Goal: Book appointment/travel/reservation

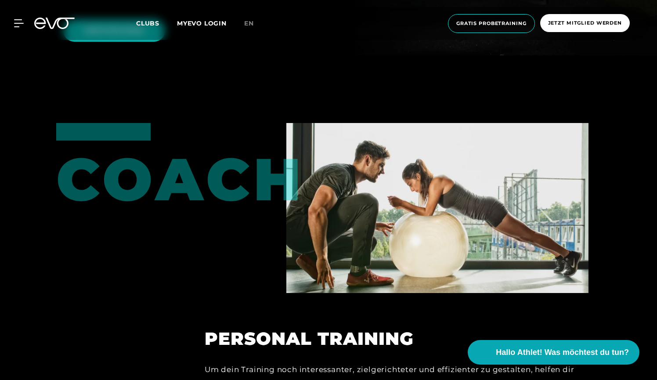
scroll to position [2727, 0]
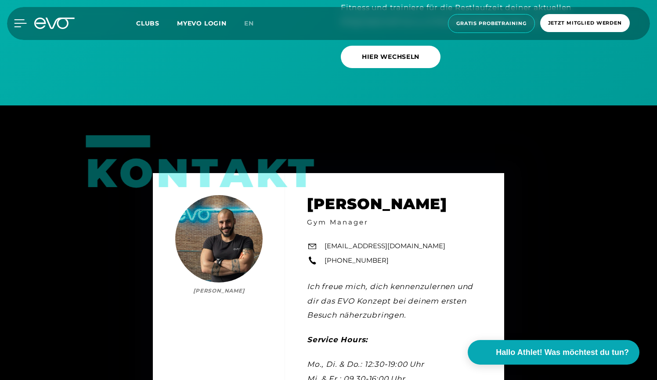
click at [19, 24] on icon at bounding box center [20, 23] width 13 height 8
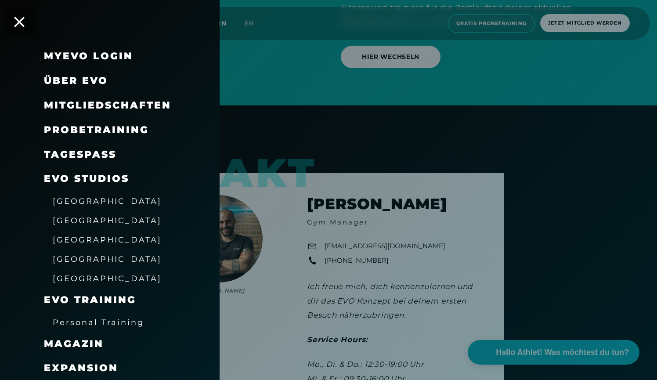
click at [95, 112] on div "Mitgliedschaften" at bounding box center [121, 105] width 154 height 25
click at [90, 105] on span "Mitgliedschaften" at bounding box center [107, 105] width 127 height 12
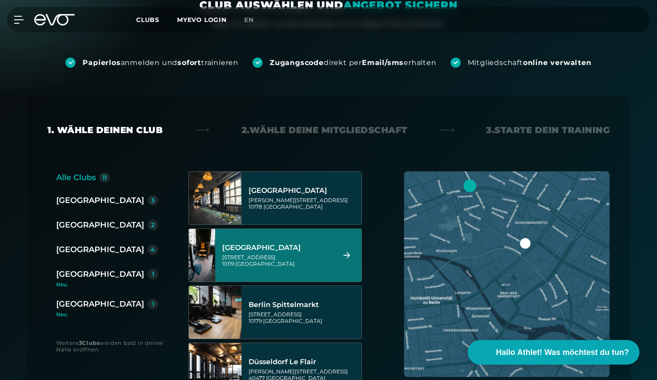
scroll to position [130, 0]
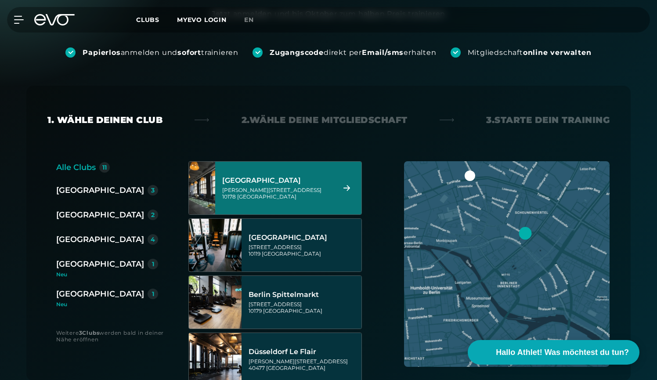
click at [286, 169] on div "[GEOGRAPHIC_DATA][STREET_ADDRESS][PERSON_NAME]" at bounding box center [277, 188] width 110 height 39
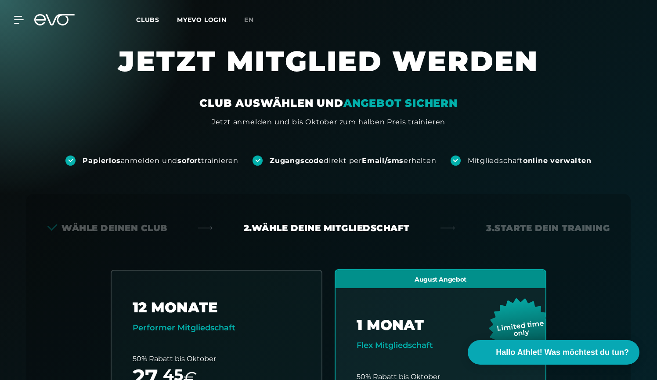
scroll to position [0, 0]
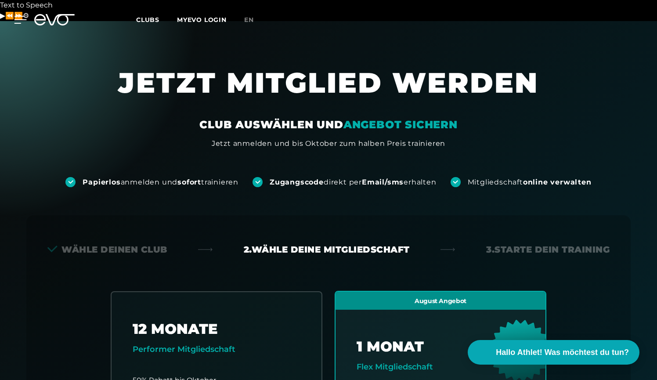
click at [21, 22] on icon at bounding box center [20, 20] width 13 height 8
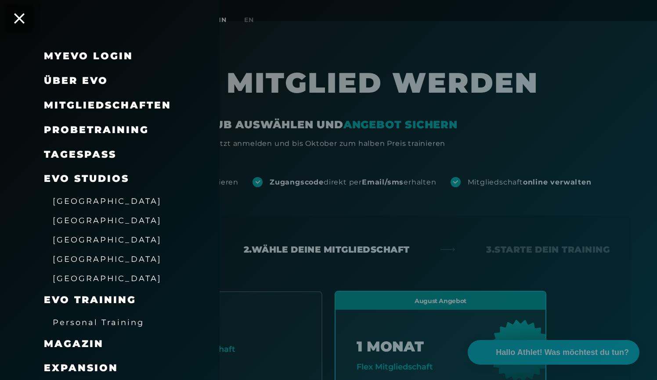
click at [107, 135] on span "Probetraining" at bounding box center [96, 130] width 105 height 12
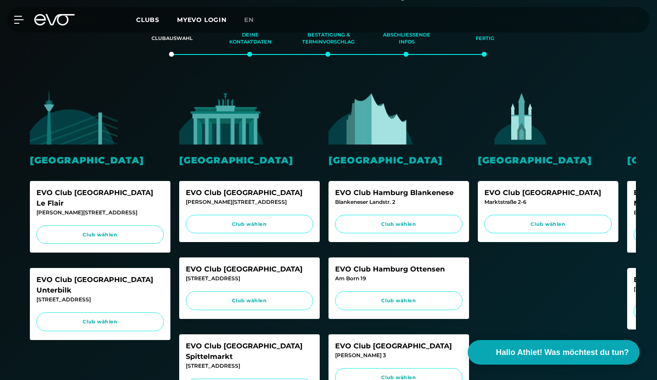
scroll to position [197, 0]
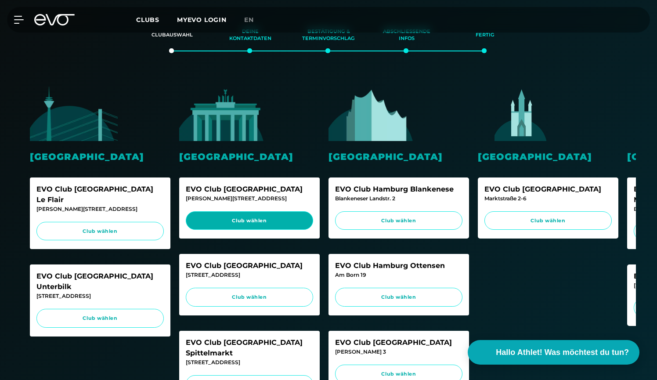
click at [270, 217] on span "Club wählen" at bounding box center [249, 220] width 111 height 7
